Goal: Find specific page/section: Find specific page/section

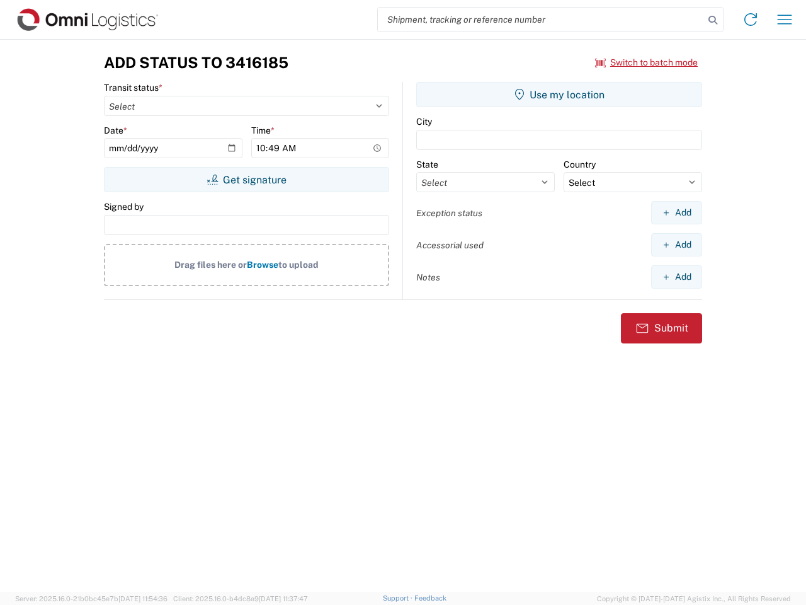
click at [541, 20] on input "search" at bounding box center [541, 20] width 326 height 24
click at [713, 20] on icon at bounding box center [713, 20] width 18 height 18
click at [751, 20] on icon at bounding box center [751, 19] width 20 height 20
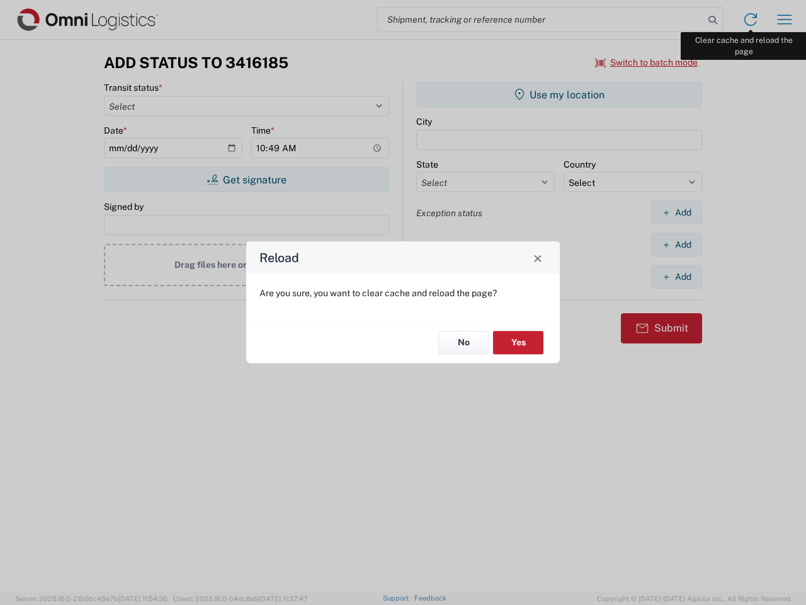
click at [785, 20] on div "Reload Are you sure, you want to clear cache and reload the page? No Yes" at bounding box center [403, 302] width 806 height 605
click at [647, 62] on div "Reload Are you sure, you want to clear cache and reload the page? No Yes" at bounding box center [403, 302] width 806 height 605
click at [246, 179] on div "Reload Are you sure, you want to clear cache and reload the page? No Yes" at bounding box center [403, 302] width 806 height 605
click at [559, 94] on div "Reload Are you sure, you want to clear cache and reload the page? No Yes" at bounding box center [403, 302] width 806 height 605
click at [676, 212] on div "Reload Are you sure, you want to clear cache and reload the page? No Yes" at bounding box center [403, 302] width 806 height 605
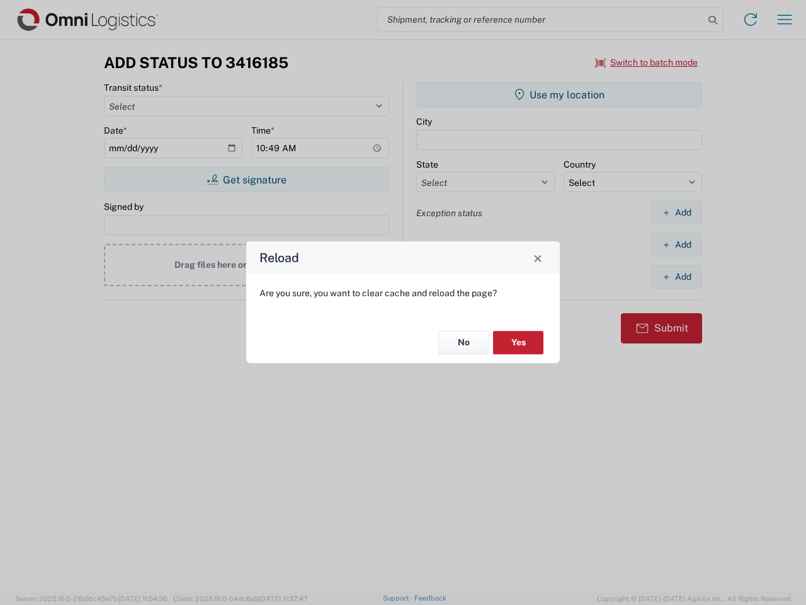
click at [676, 244] on div "Reload Are you sure, you want to clear cache and reload the page? No Yes" at bounding box center [403, 302] width 806 height 605
click at [676, 276] on div "Reload Are you sure, you want to clear cache and reload the page? No Yes" at bounding box center [403, 302] width 806 height 605
